Goal: Check status: Check status

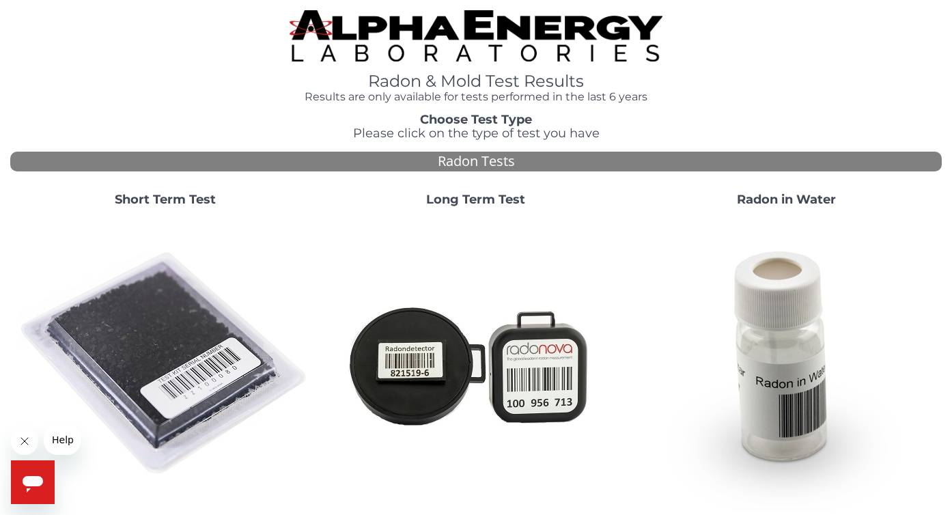
click at [199, 199] on strong "Short Term Test" at bounding box center [165, 199] width 101 height 15
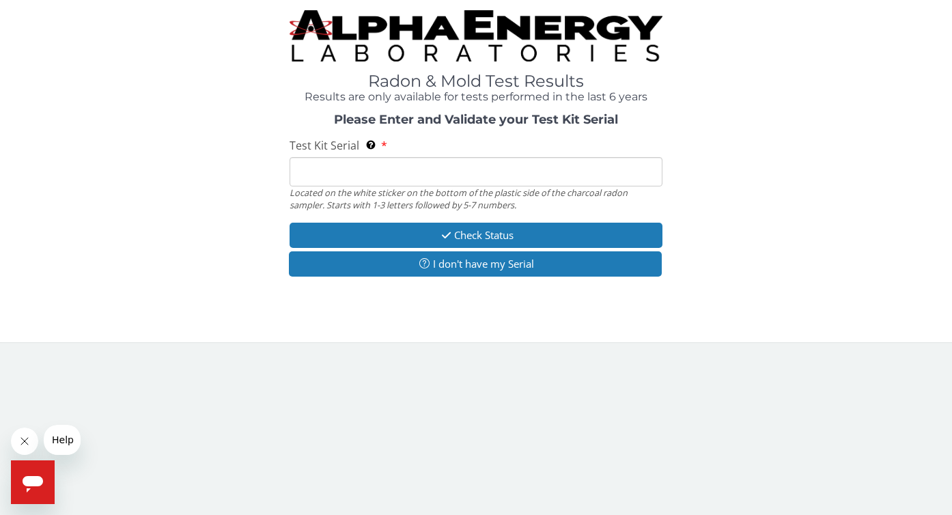
click at [350, 181] on input "Test Kit Serial Located on the white sticker on the bottom of the plastic side …" at bounding box center [475, 171] width 373 height 29
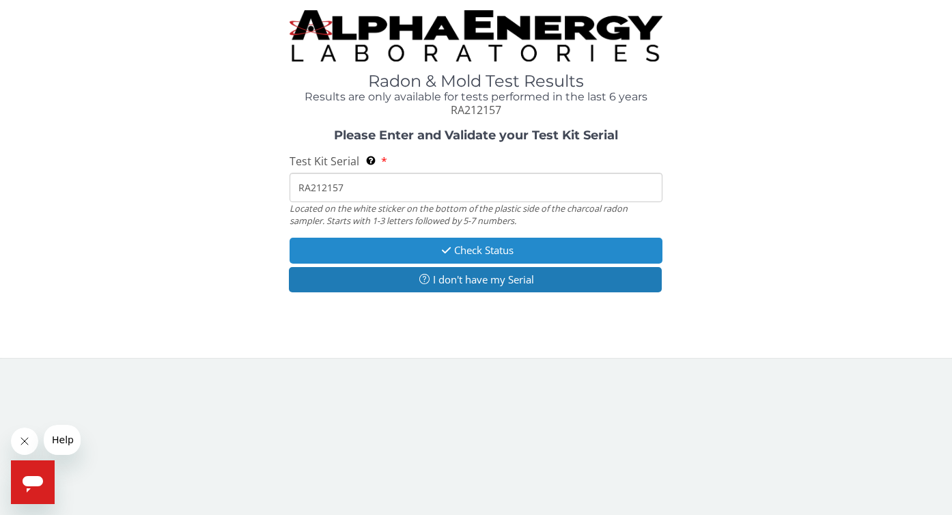
type input "RA212157"
click at [487, 251] on button "Check Status" at bounding box center [475, 250] width 373 height 25
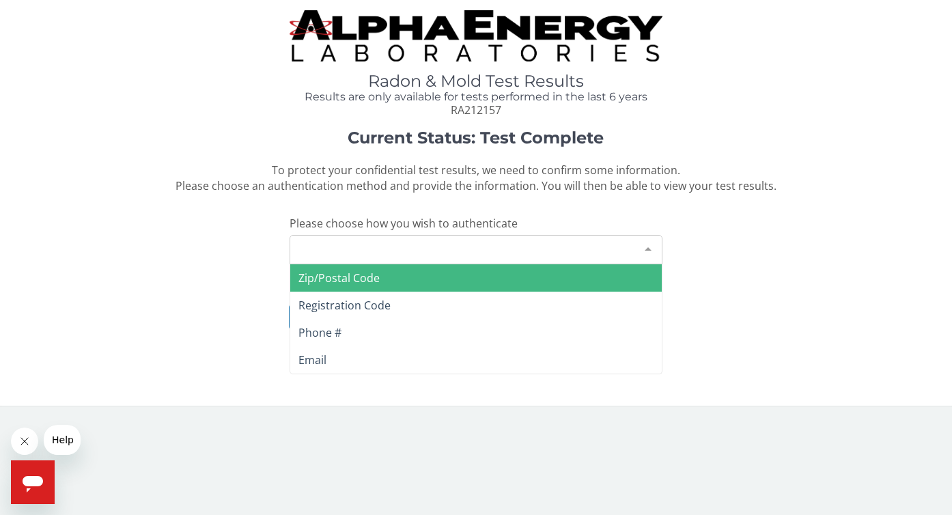
click at [487, 251] on div "Please make a selection" at bounding box center [475, 249] width 373 height 29
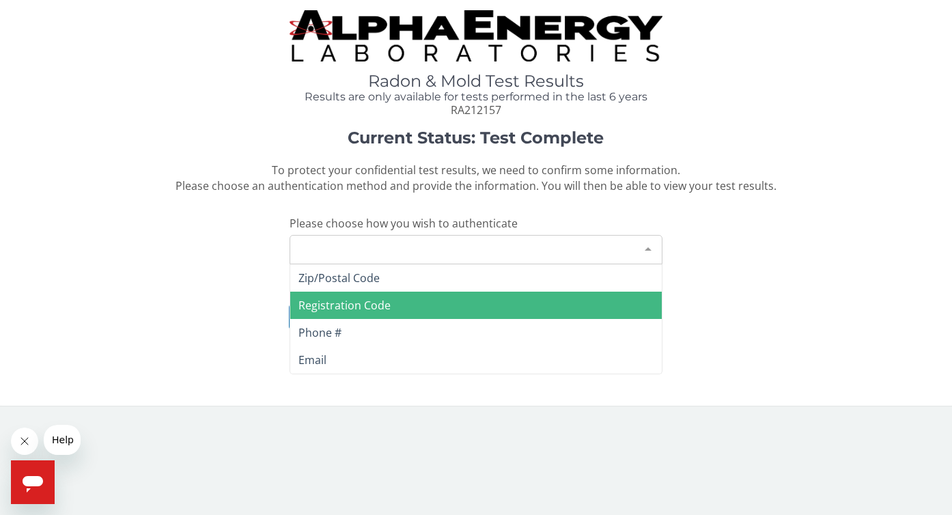
click at [458, 307] on span "Registration Code" at bounding box center [475, 304] width 371 height 27
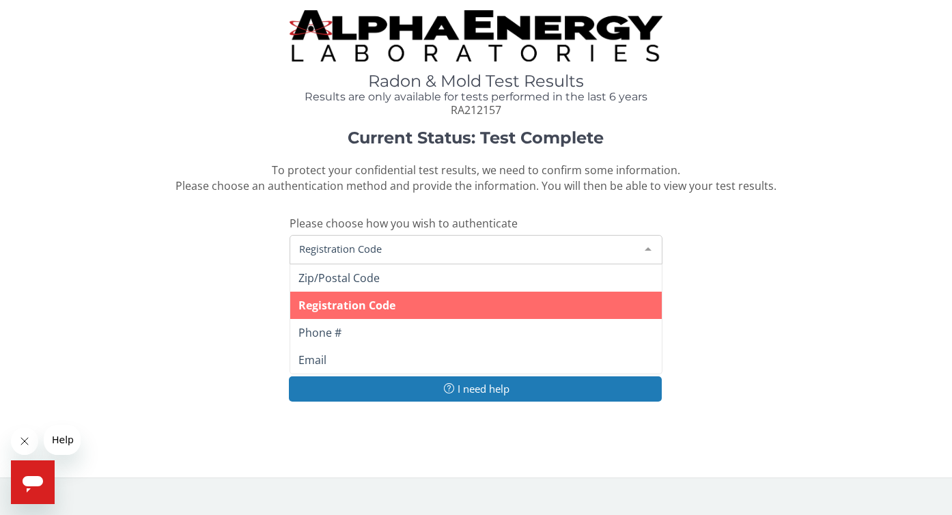
click at [472, 257] on div "Registration Code" at bounding box center [475, 249] width 373 height 29
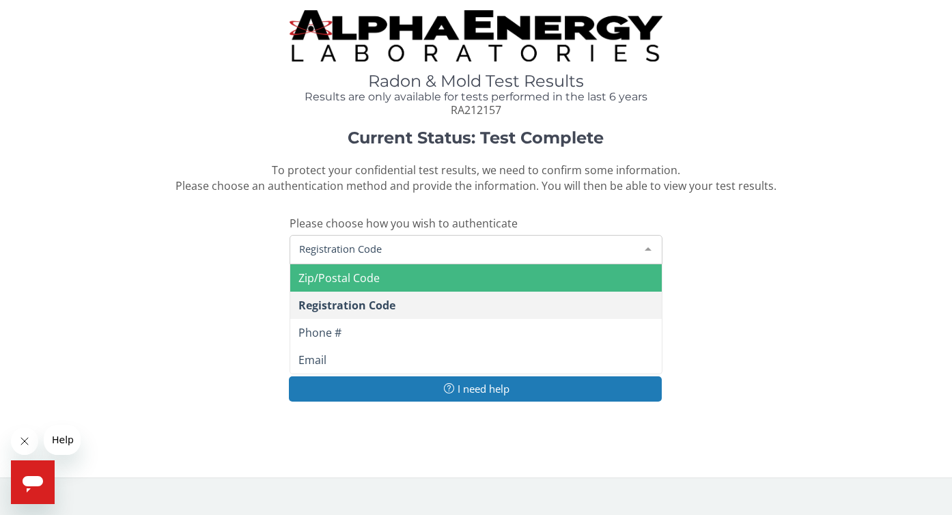
click at [473, 246] on span "Registration Code" at bounding box center [465, 248] width 339 height 15
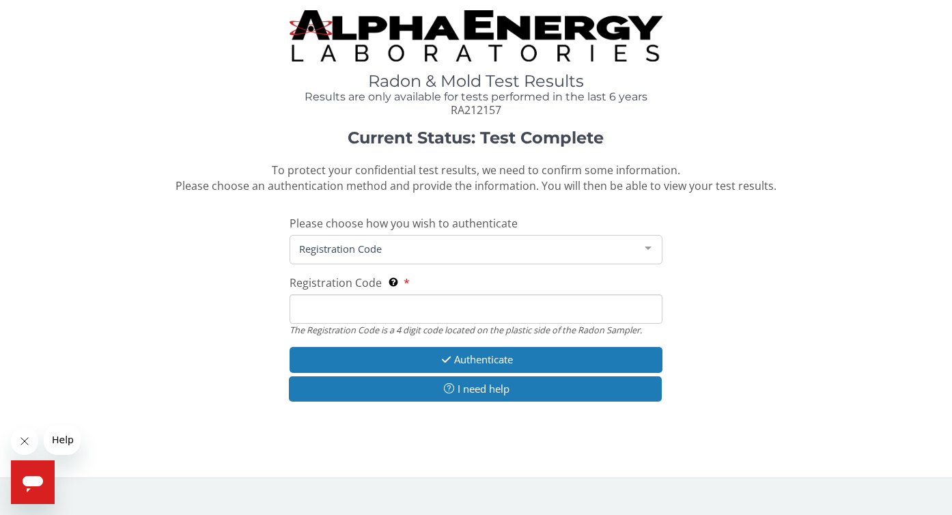
click at [453, 309] on input "Registration Code The Registration Code is a 4 digit code located on the plasti…" at bounding box center [475, 308] width 373 height 29
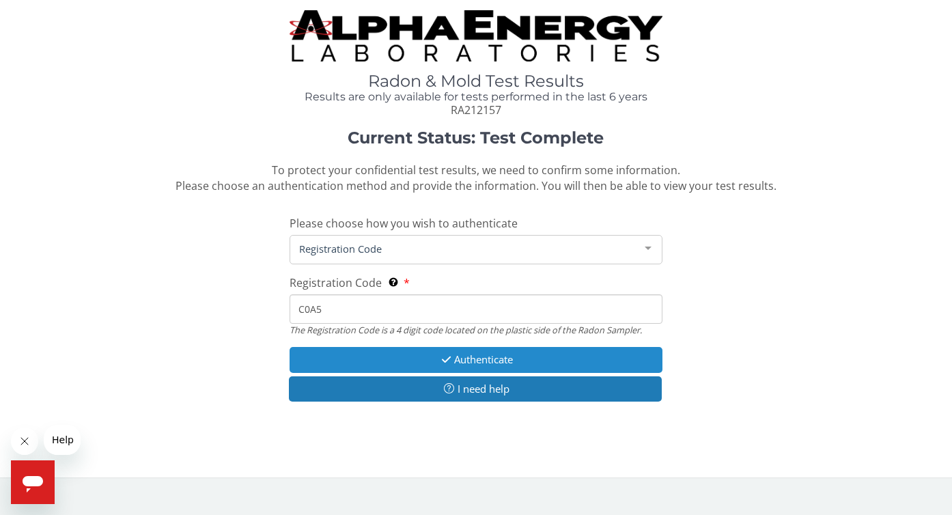
type input "C0A5"
click at [468, 366] on button "Authenticate" at bounding box center [475, 359] width 373 height 25
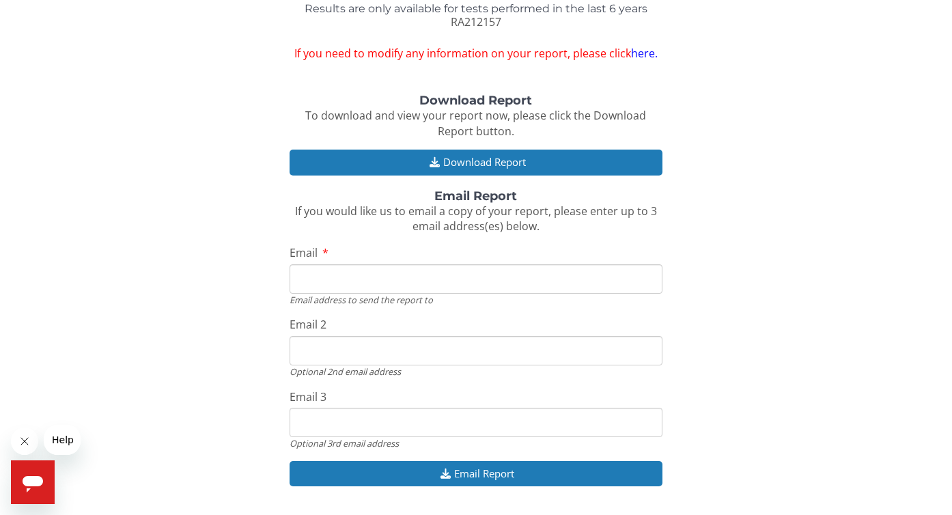
scroll to position [128, 0]
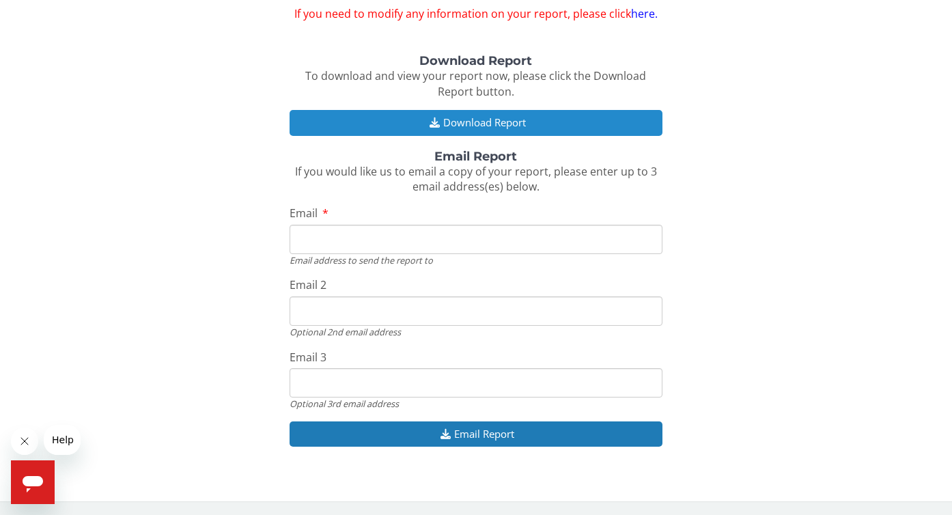
click at [472, 122] on button "Download Report" at bounding box center [475, 122] width 373 height 25
